Goal: Transaction & Acquisition: Purchase product/service

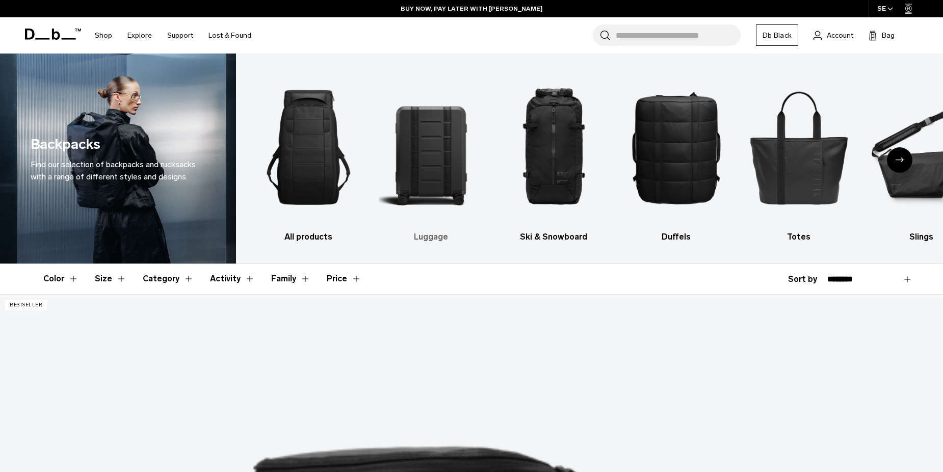
click at [430, 236] on h3 "Luggage" at bounding box center [431, 237] width 105 height 12
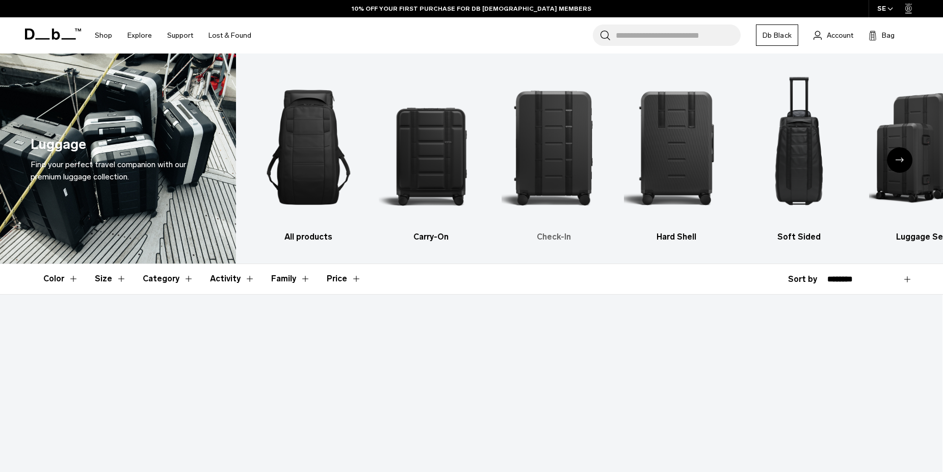
click at [567, 236] on h3 "Check-In" at bounding box center [553, 237] width 105 height 12
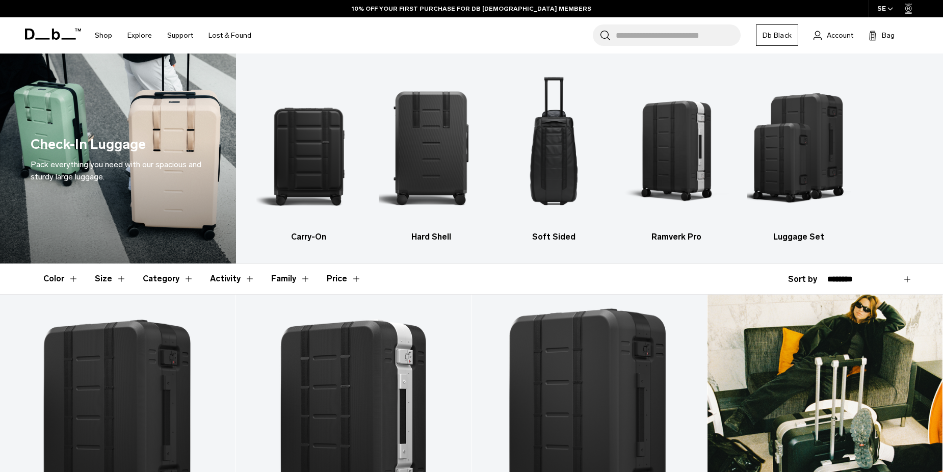
scroll to position [201, 0]
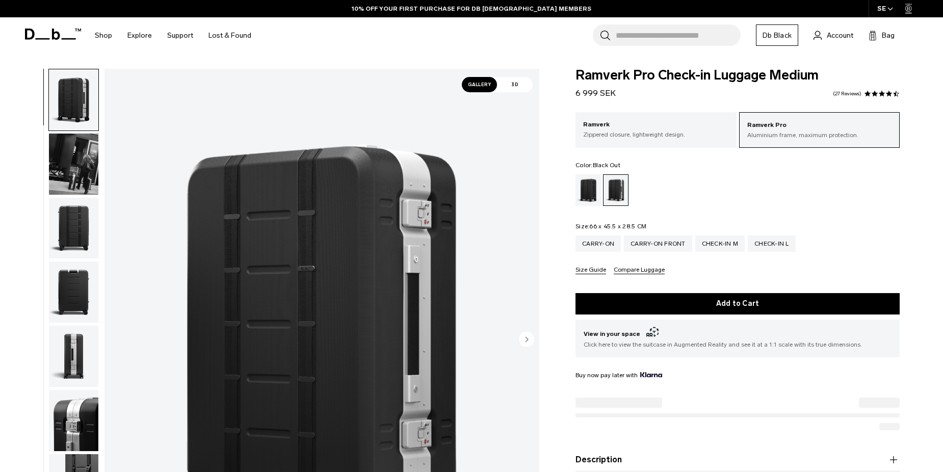
click at [585, 189] on div "Black Out" at bounding box center [588, 190] width 26 height 32
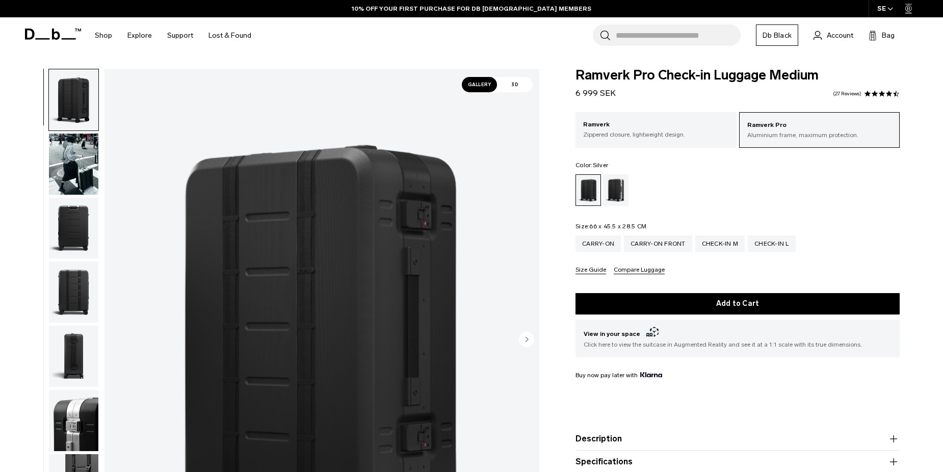
click at [615, 195] on div "Silver" at bounding box center [616, 190] width 26 height 32
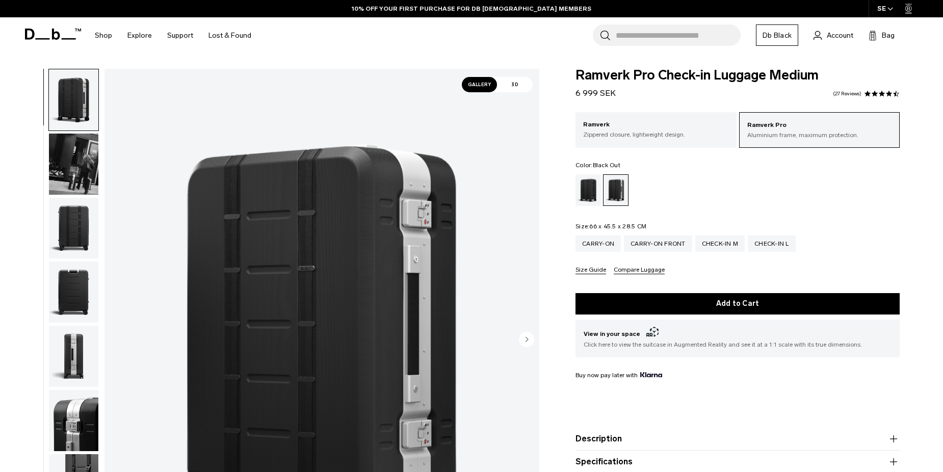
click at [586, 197] on div "Black Out" at bounding box center [588, 190] width 26 height 32
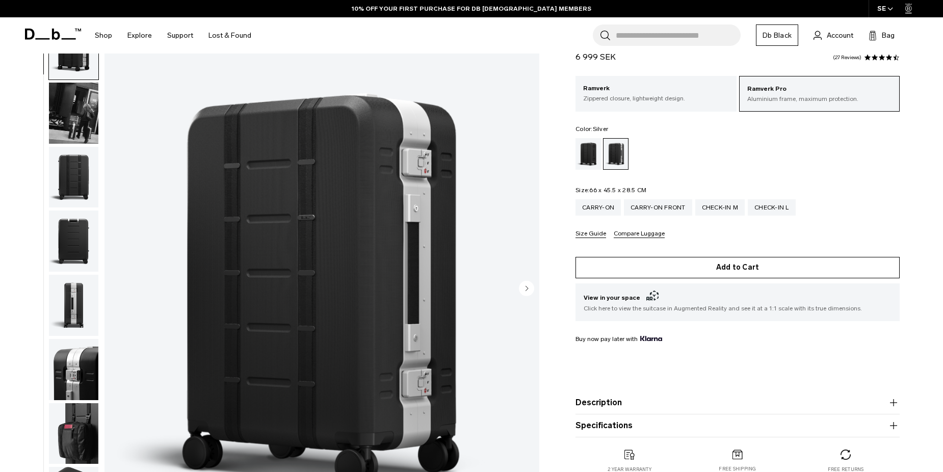
scroll to position [51, 0]
click at [724, 265] on button "Add to Cart" at bounding box center [737, 267] width 324 height 21
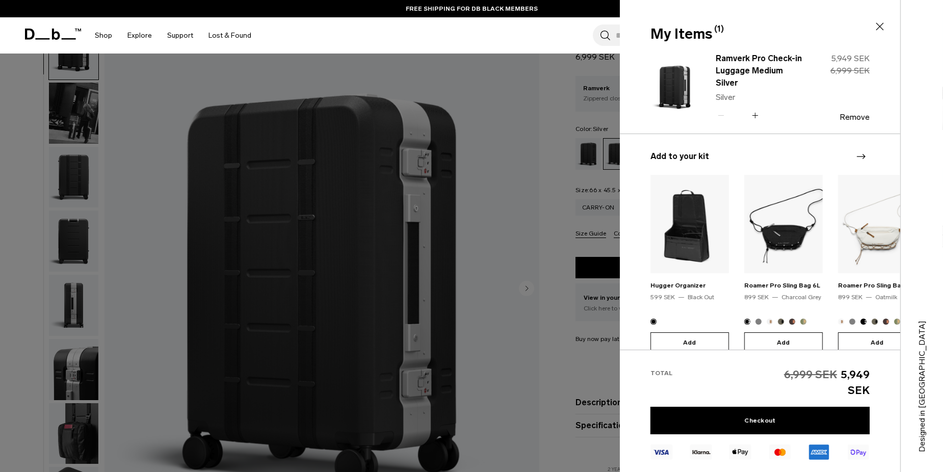
click at [879, 22] on icon at bounding box center [879, 26] width 12 height 12
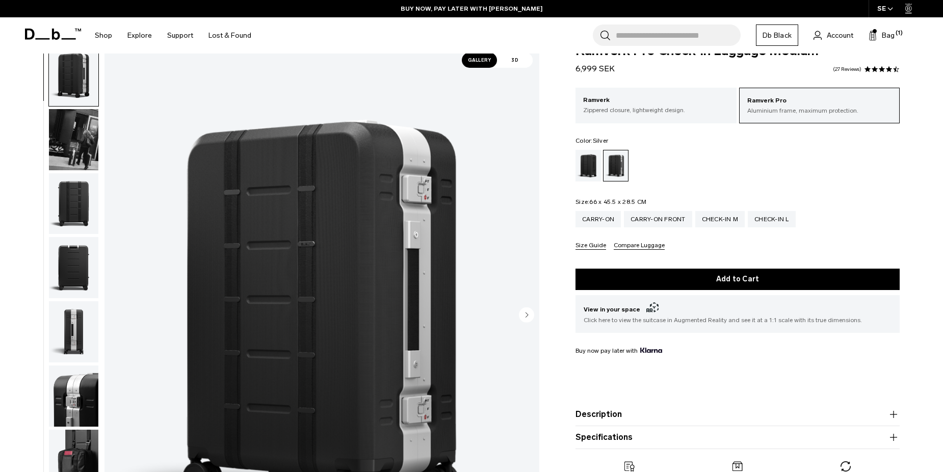
scroll to position [0, 0]
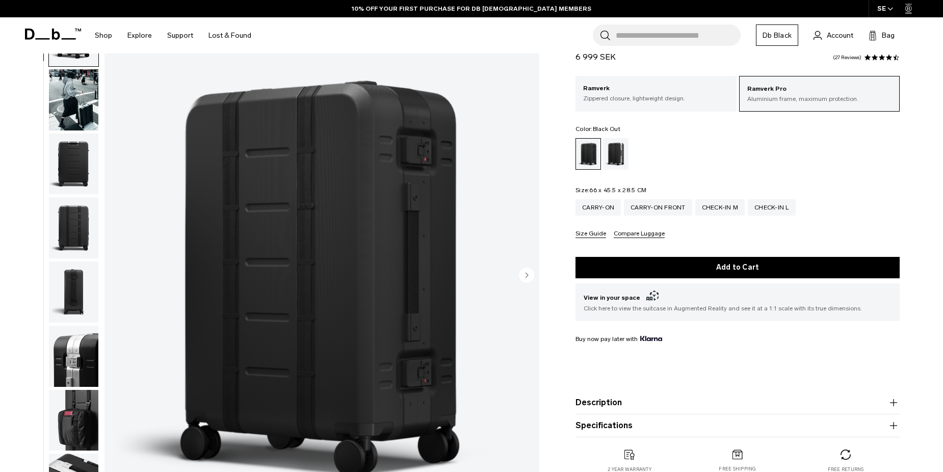
scroll to position [51, 0]
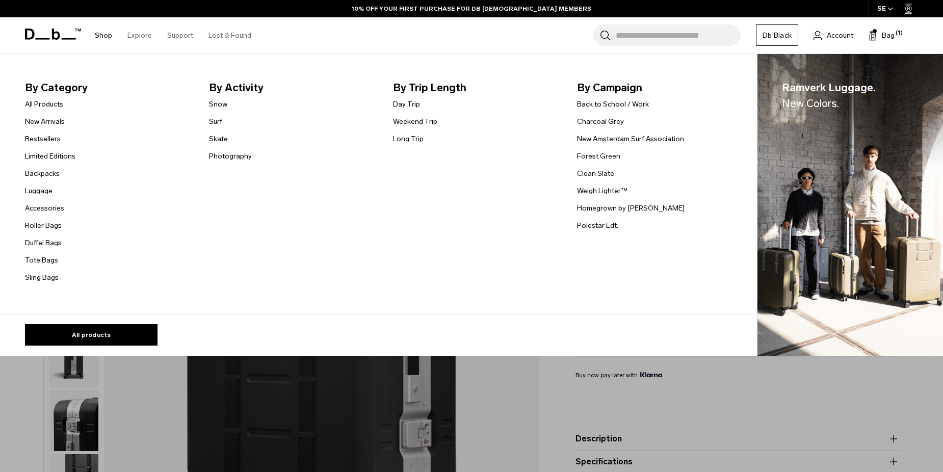
click at [107, 37] on link "Shop" at bounding box center [103, 35] width 17 height 36
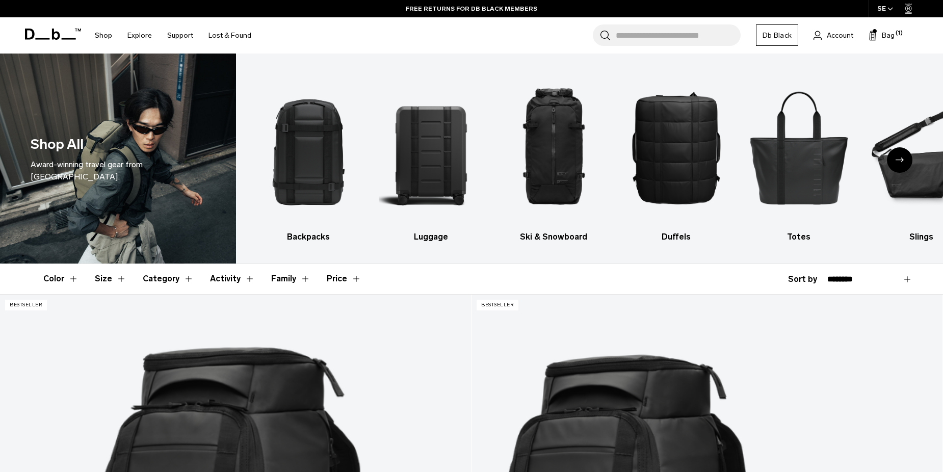
click at [426, 241] on h3 "Luggage" at bounding box center [431, 237] width 105 height 12
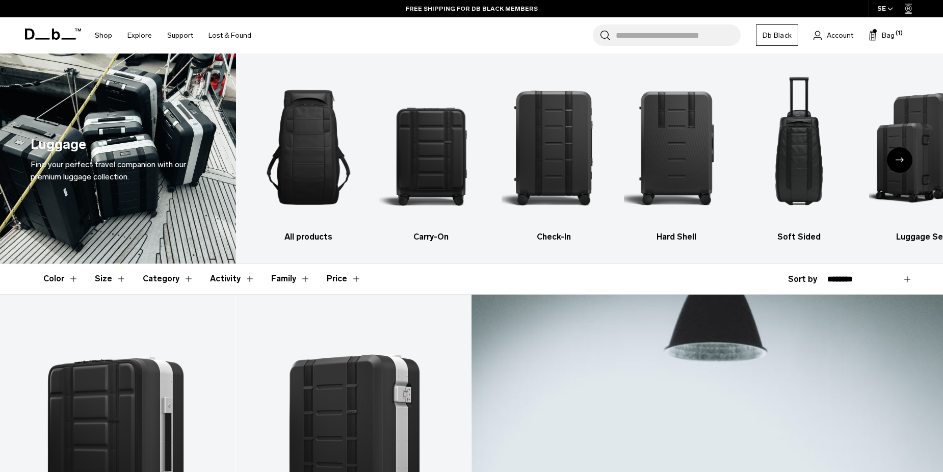
click at [893, 163] on div "Next slide" at bounding box center [899, 159] width 25 height 25
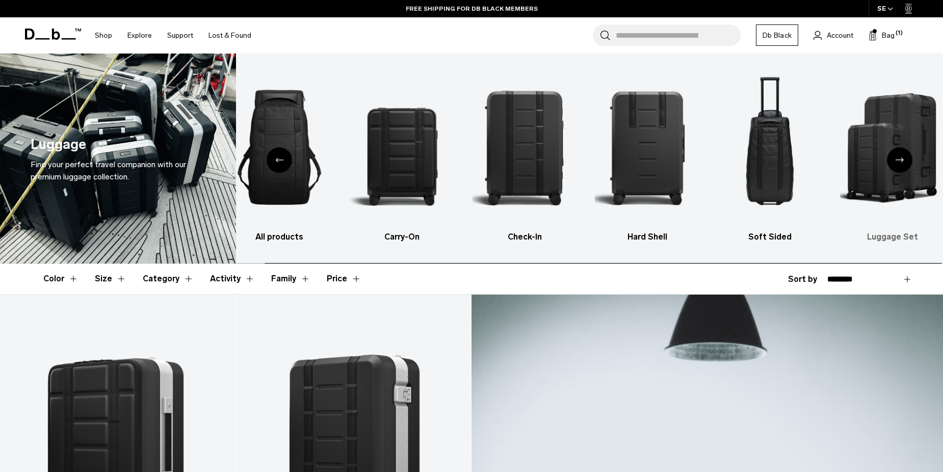
click at [890, 167] on div "Next slide" at bounding box center [899, 159] width 25 height 25
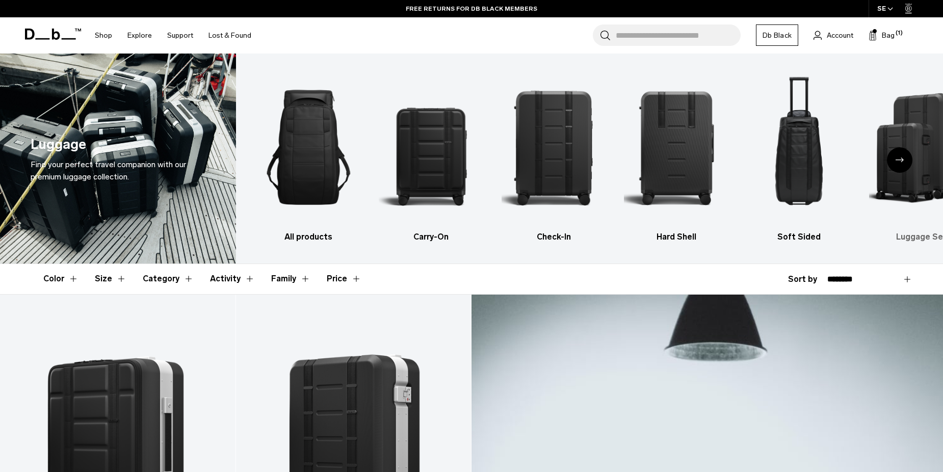
click at [923, 240] on h3 "Luggage Set" at bounding box center [921, 237] width 105 height 12
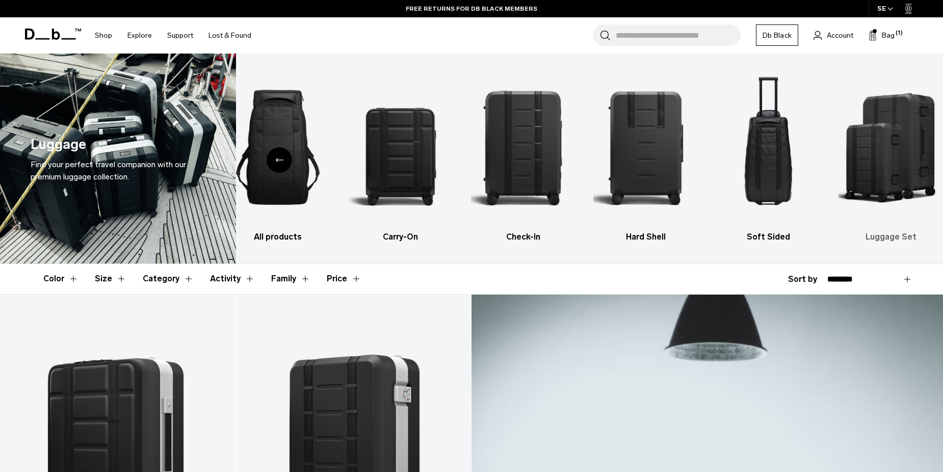
click at [907, 242] on h3 "Luggage Set" at bounding box center [890, 237] width 105 height 12
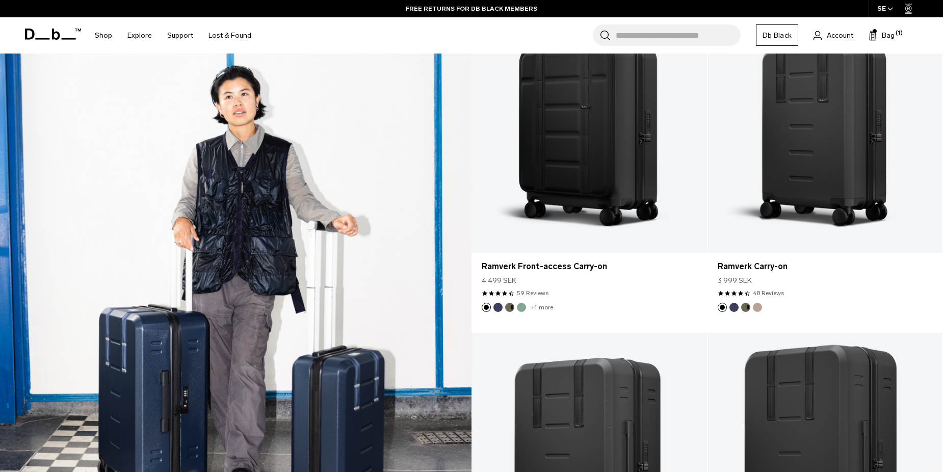
scroll to position [984, 0]
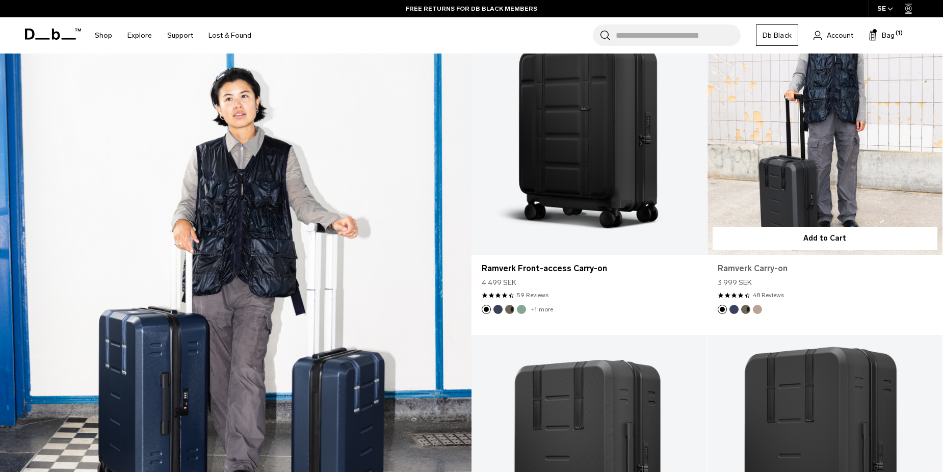
click at [769, 269] on link "Ramverk Carry-on" at bounding box center [825, 268] width 215 height 12
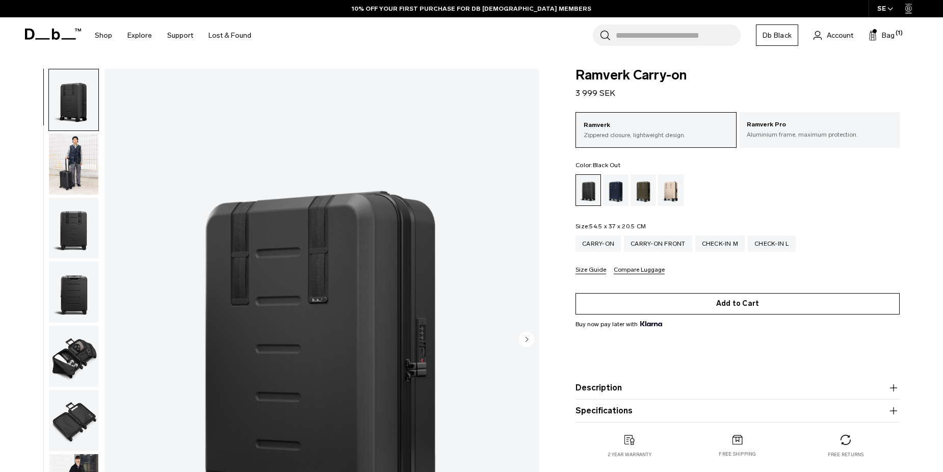
click at [758, 310] on button "Add to Cart" at bounding box center [737, 303] width 324 height 21
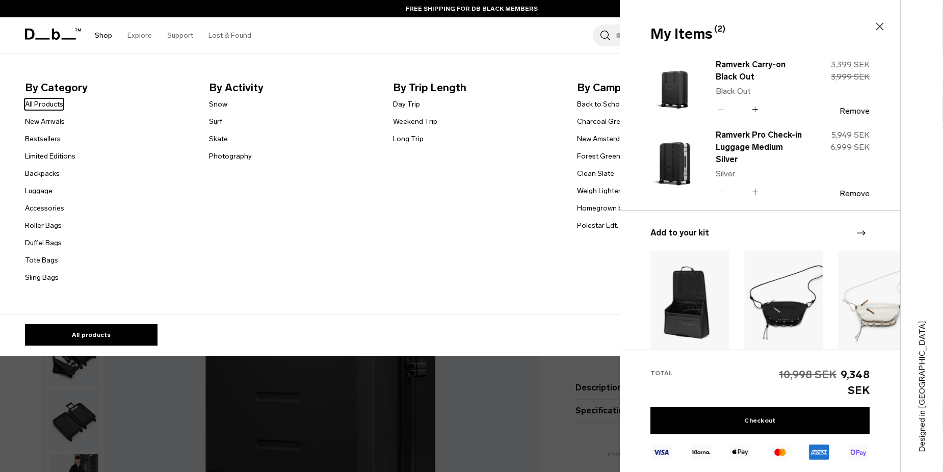
click at [106, 45] on link "Shop" at bounding box center [103, 35] width 17 height 36
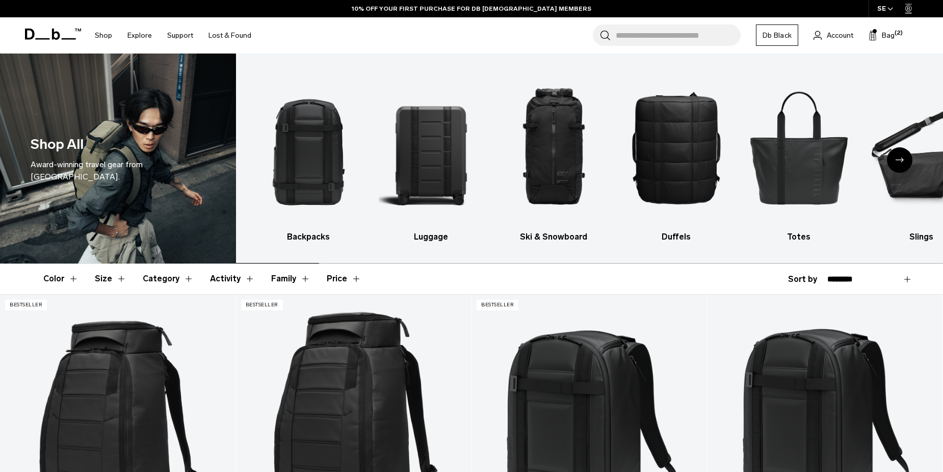
click at [432, 239] on h3 "Luggage" at bounding box center [431, 237] width 105 height 12
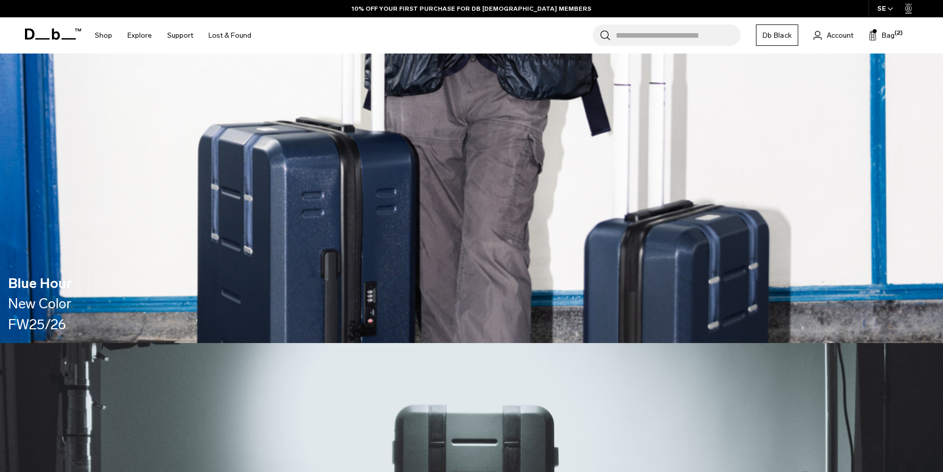
scroll to position [957, 0]
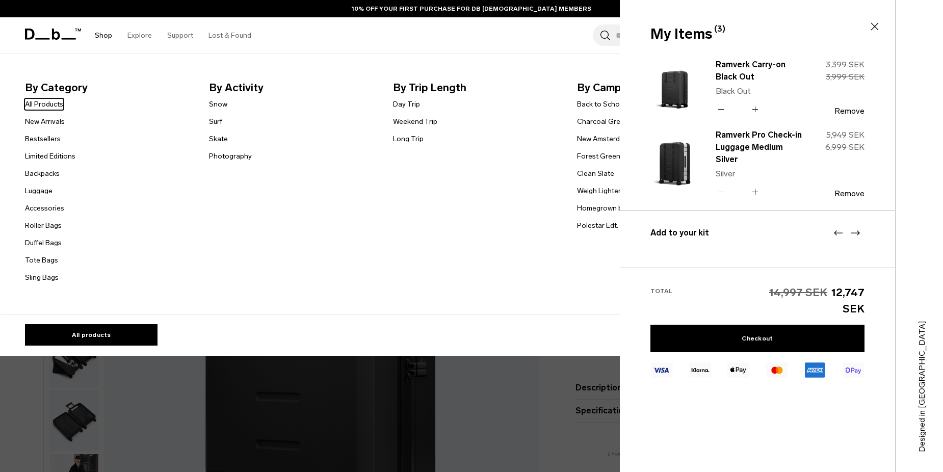
click at [111, 46] on link "Shop" at bounding box center [103, 35] width 17 height 36
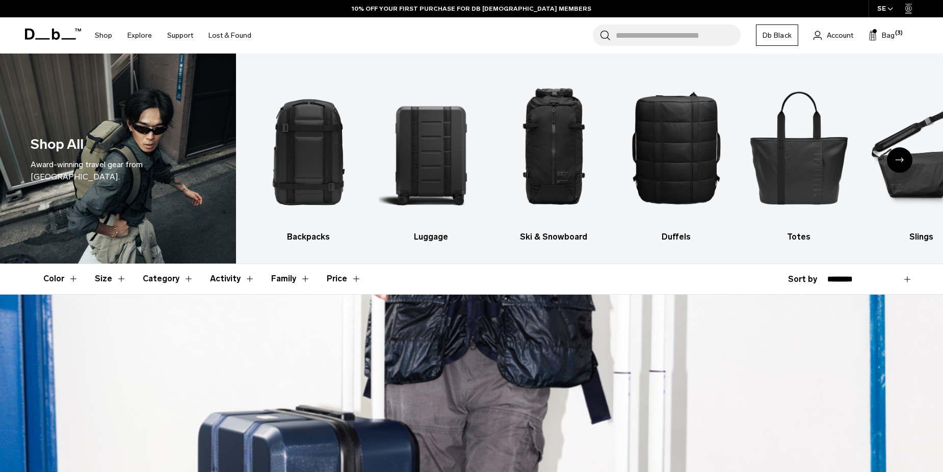
click at [322, 243] on h3 "Backpacks" at bounding box center [308, 237] width 105 height 12
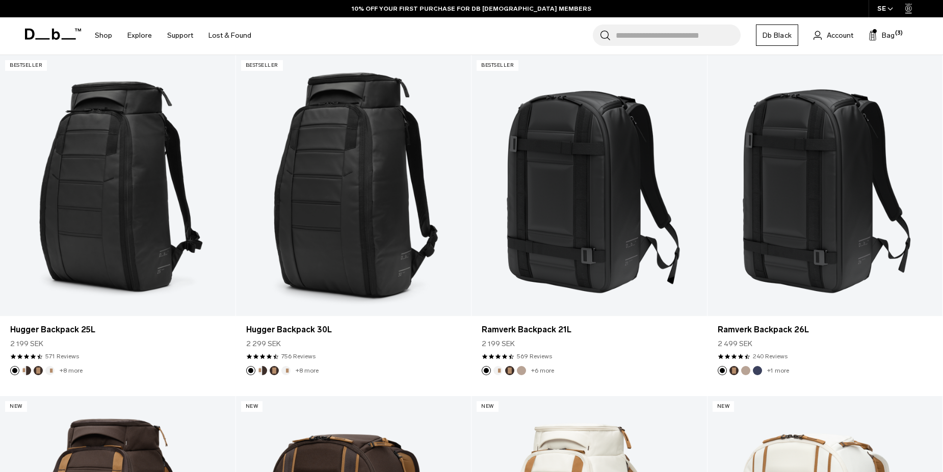
scroll to position [240, 0]
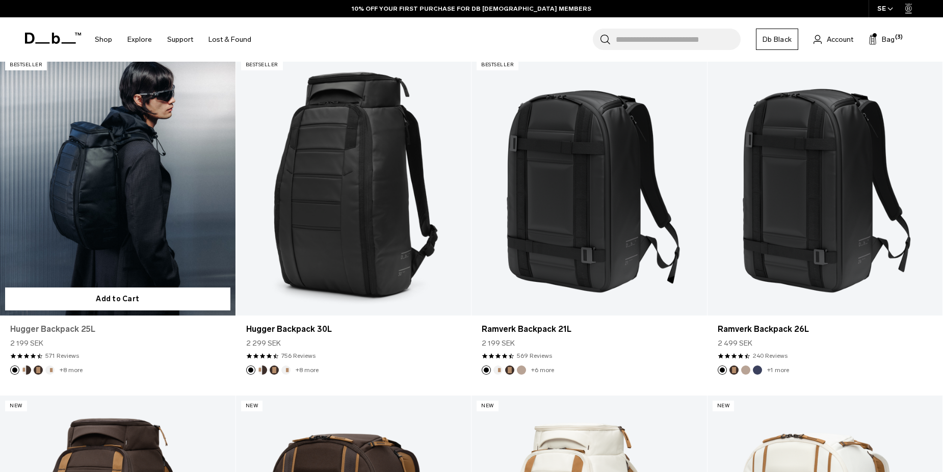
click at [44, 333] on link "Hugger Backpack 25L" at bounding box center [117, 329] width 215 height 12
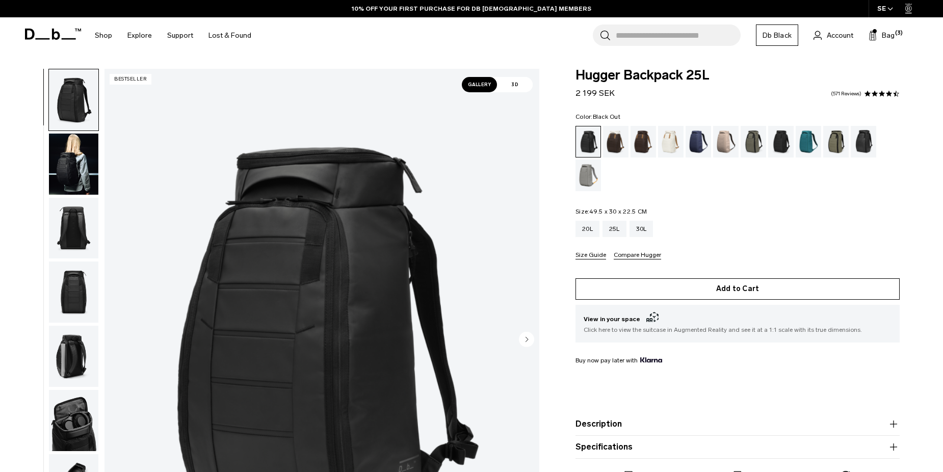
click at [765, 299] on button "Add to Cart" at bounding box center [737, 288] width 324 height 21
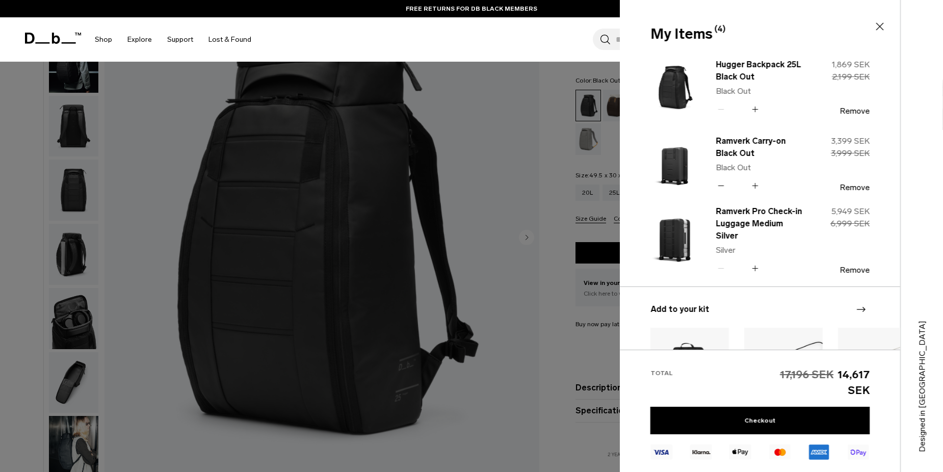
click at [721, 186] on icon at bounding box center [721, 186] width 6 height 1
click at [755, 186] on icon at bounding box center [755, 186] width 6 height 1
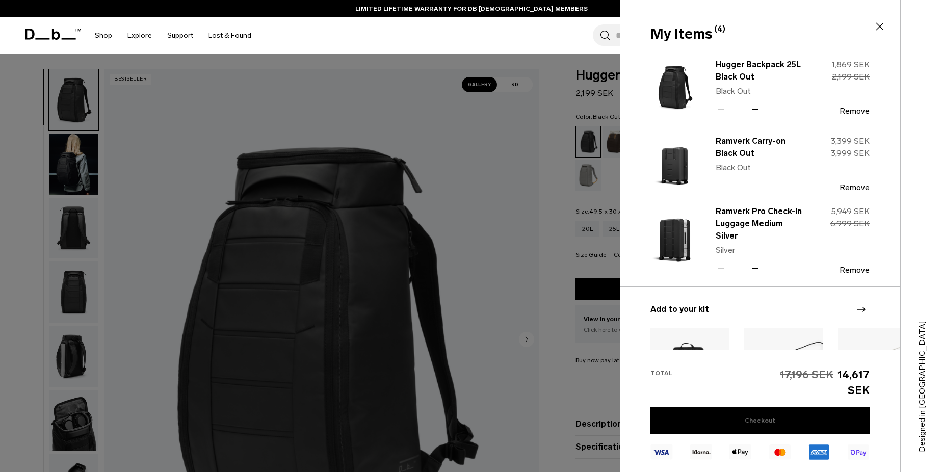
click at [742, 420] on link "Checkout" at bounding box center [759, 421] width 219 height 28
